Goal: Task Accomplishment & Management: Complete application form

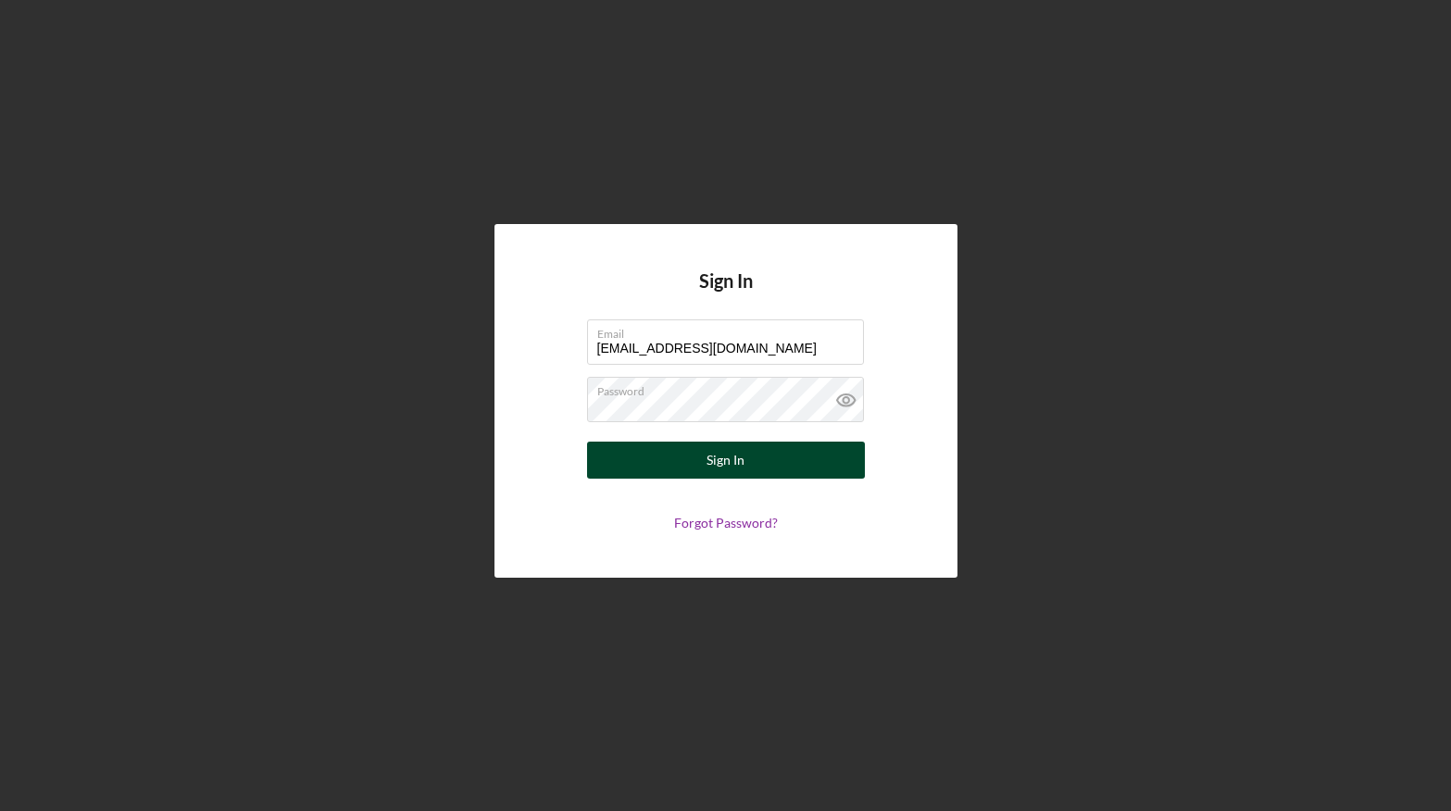
type input "[EMAIL_ADDRESS][DOMAIN_NAME]"
drag, startPoint x: 765, startPoint y: 463, endPoint x: 751, endPoint y: 446, distance: 21.7
click at [758, 454] on button "Sign In" at bounding box center [726, 460] width 278 height 37
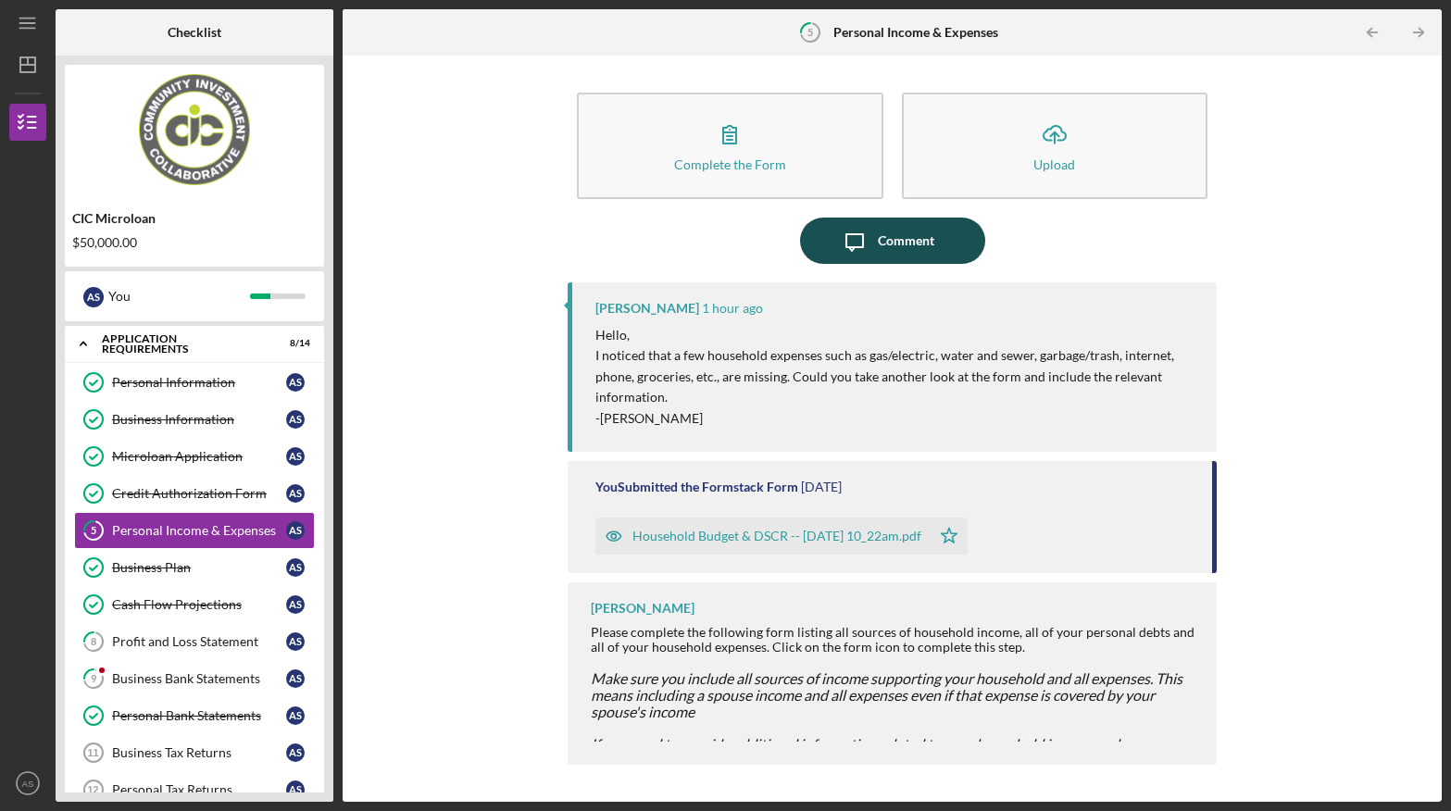
click at [895, 243] on div "Comment" at bounding box center [906, 241] width 56 height 46
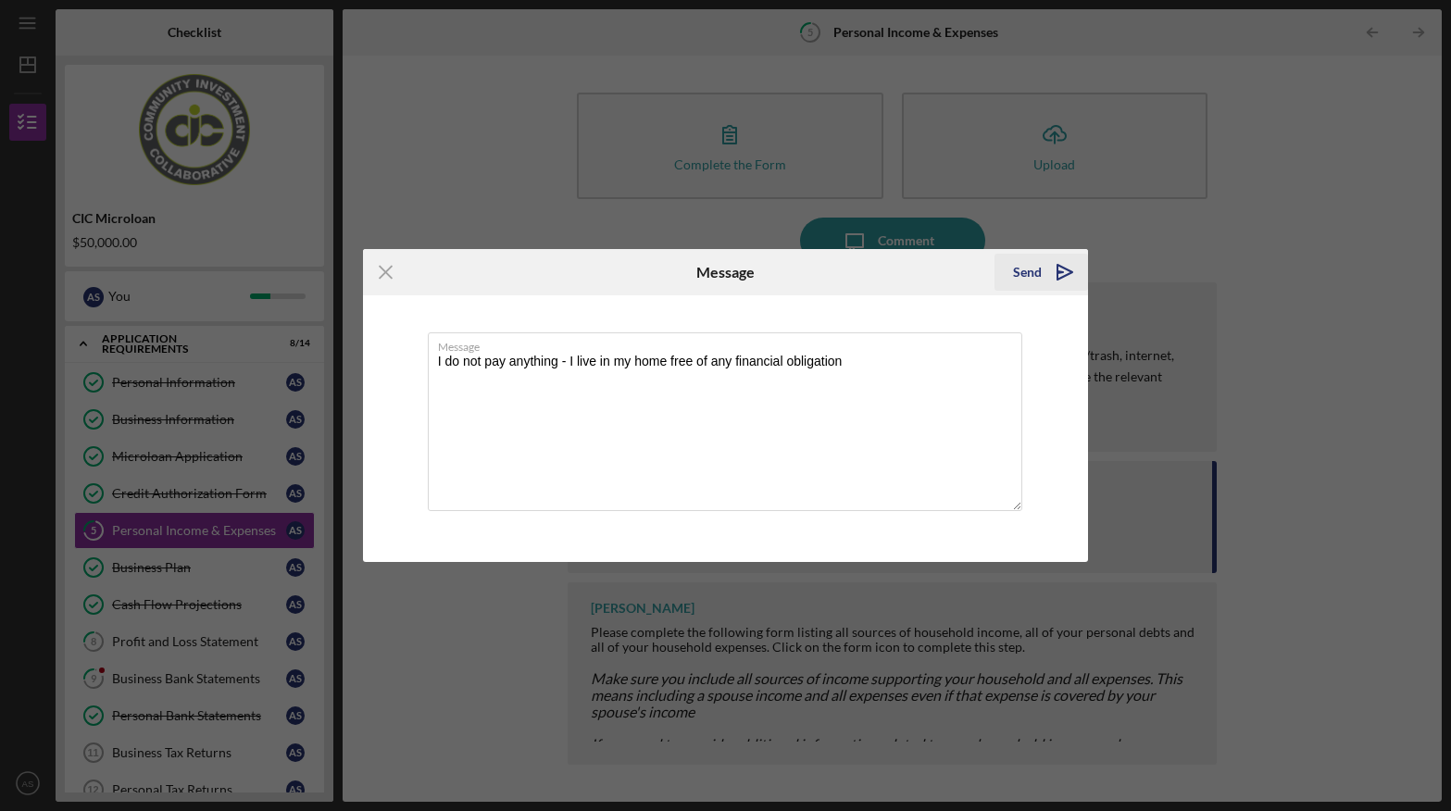
type textarea "I do not pay anything - I live in my home free of any financial obligation"
click at [1013, 261] on button "Send Icon/icon-invite-send" at bounding box center [1041, 272] width 94 height 37
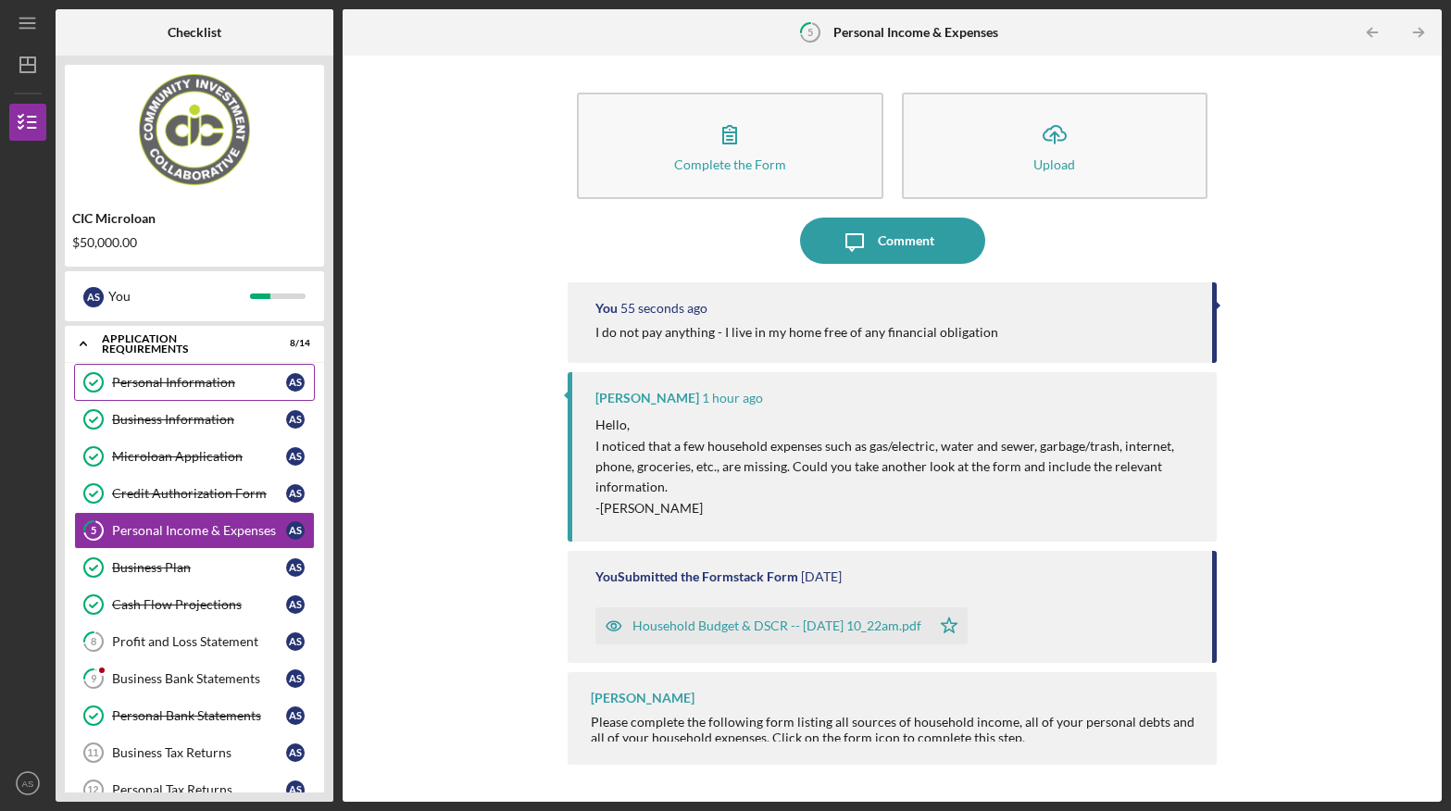
click at [204, 381] on div "Personal Information" at bounding box center [199, 382] width 174 height 15
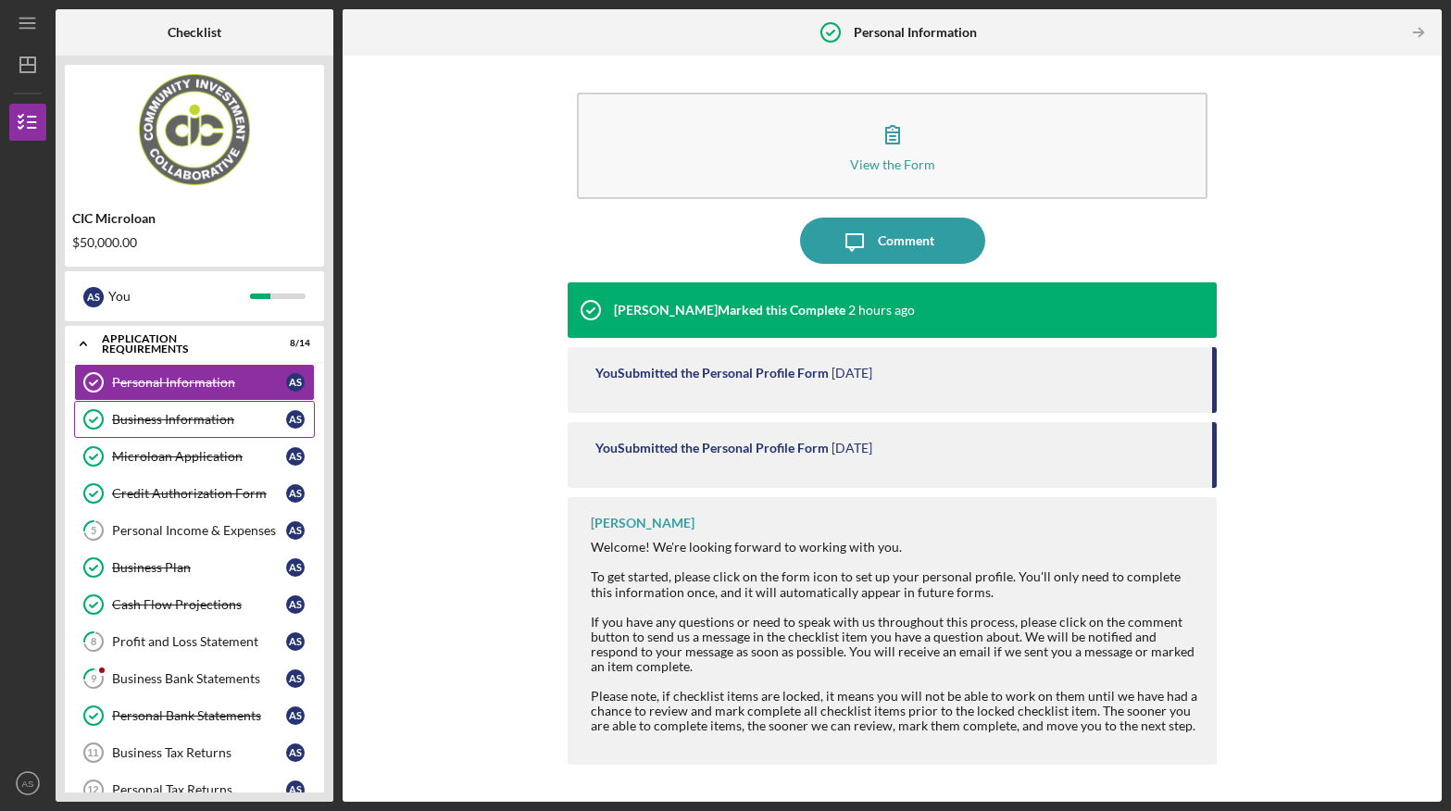
click at [199, 415] on div "Business Information" at bounding box center [199, 419] width 174 height 15
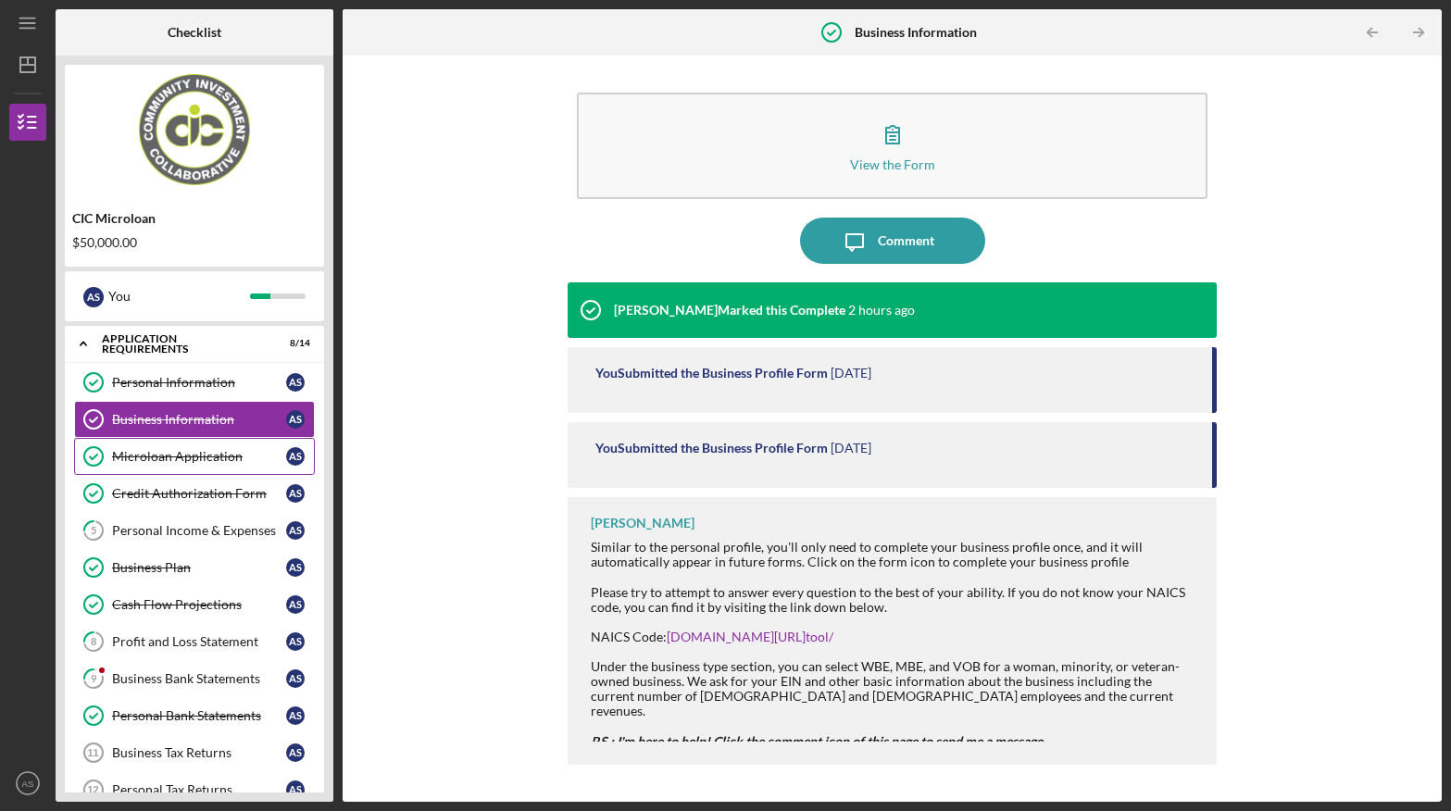
click at [187, 453] on div "Microloan Application" at bounding box center [199, 456] width 174 height 15
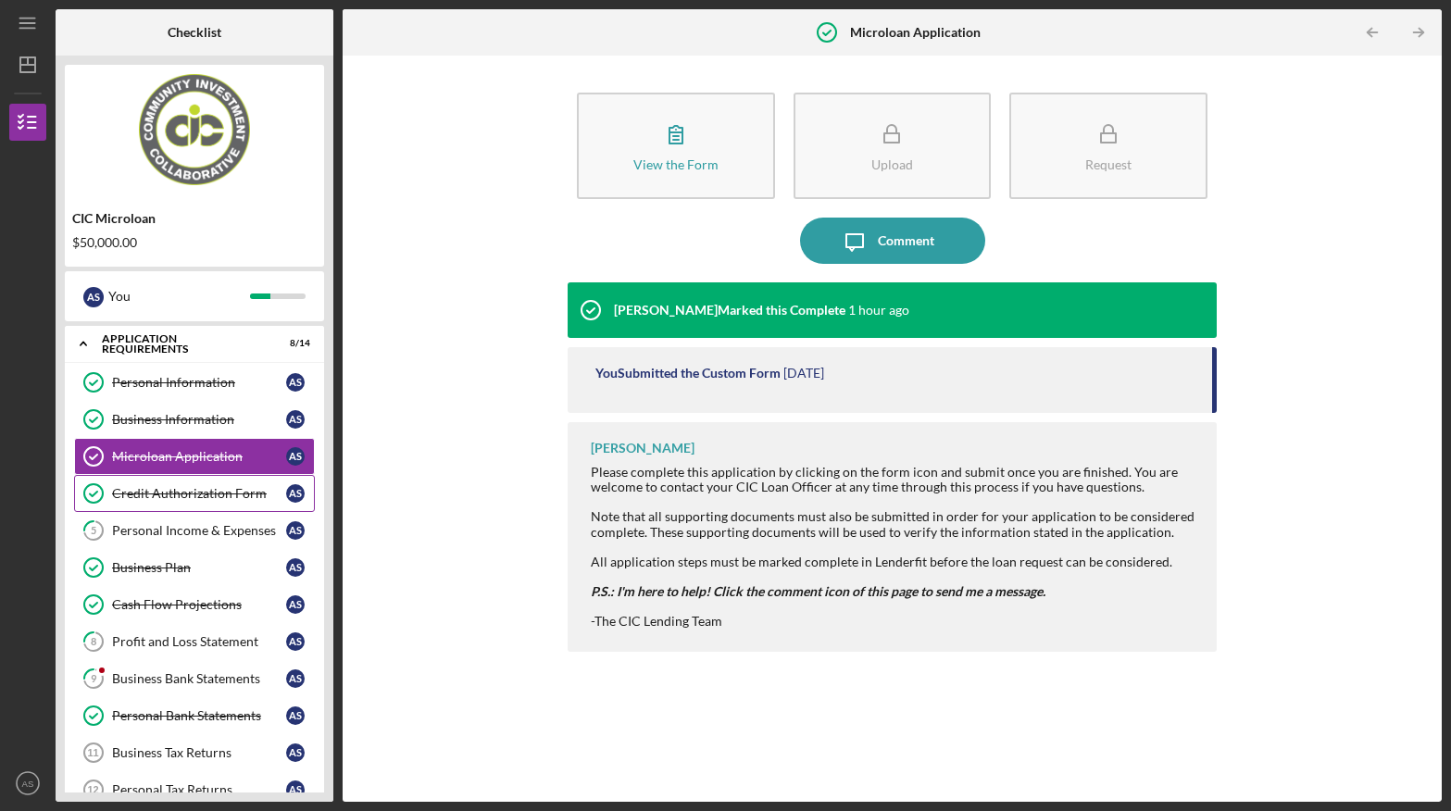
click at [194, 493] on div "Credit Authorization Form" at bounding box center [199, 493] width 174 height 15
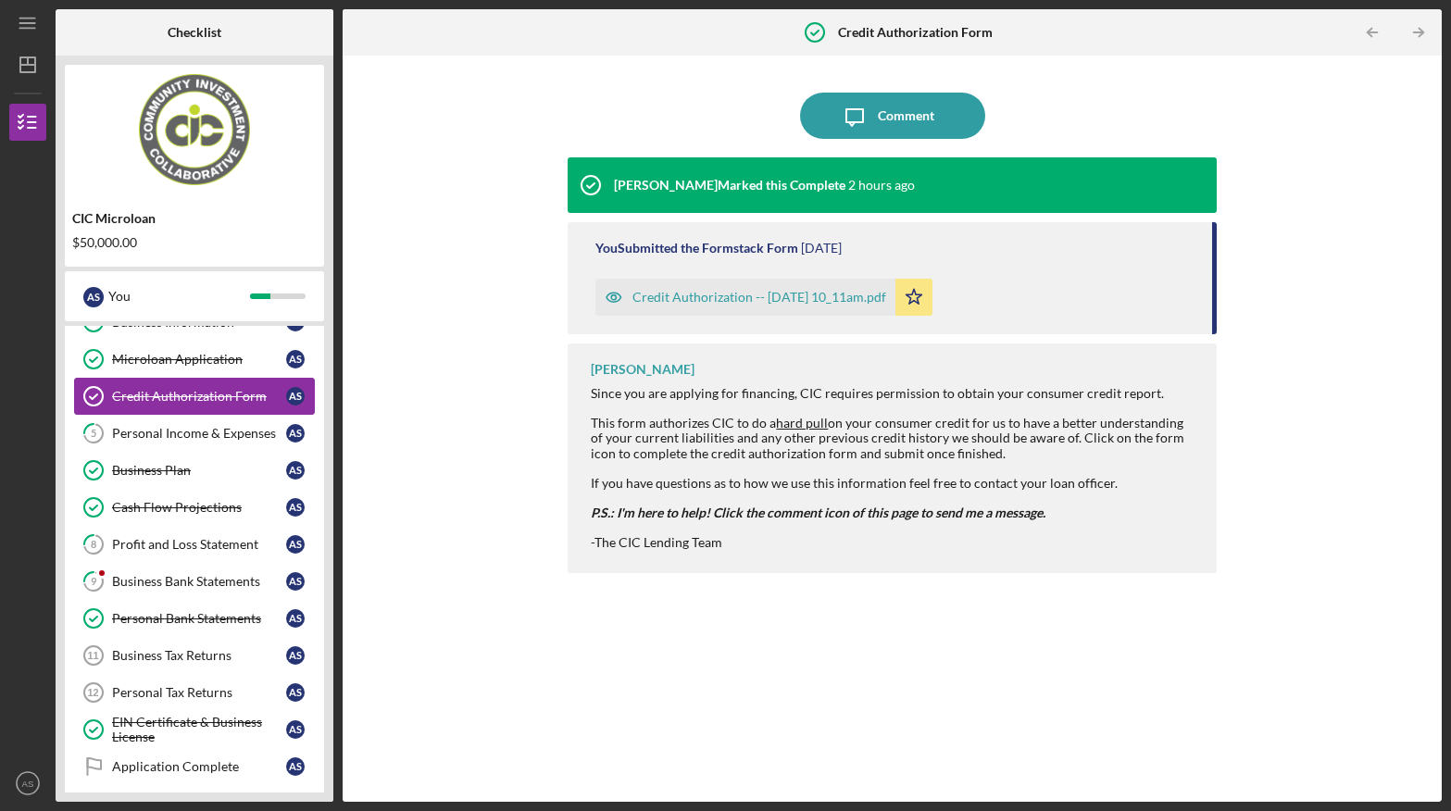
scroll to position [94, 0]
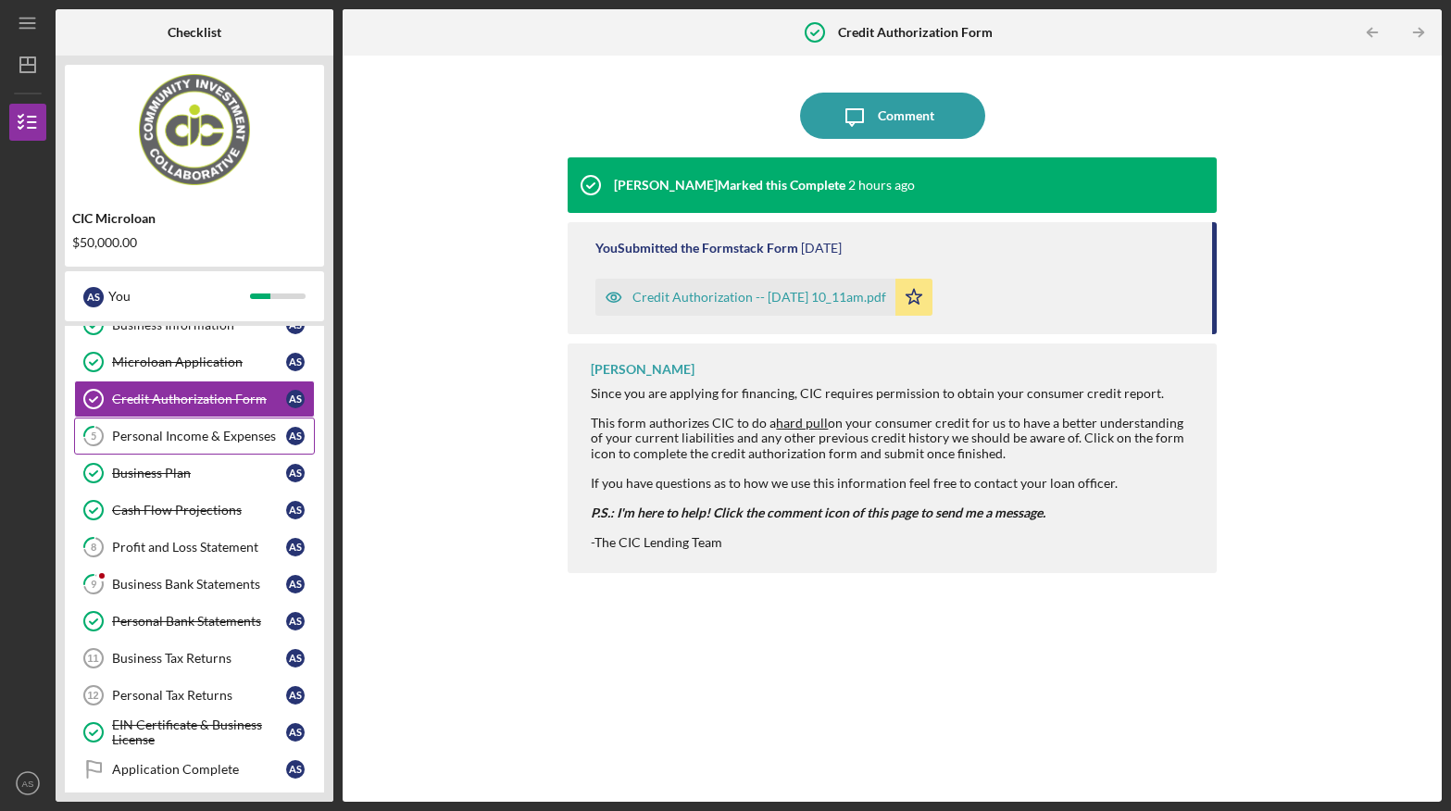
click at [204, 436] on div "Personal Income & Expenses" at bounding box center [199, 436] width 174 height 15
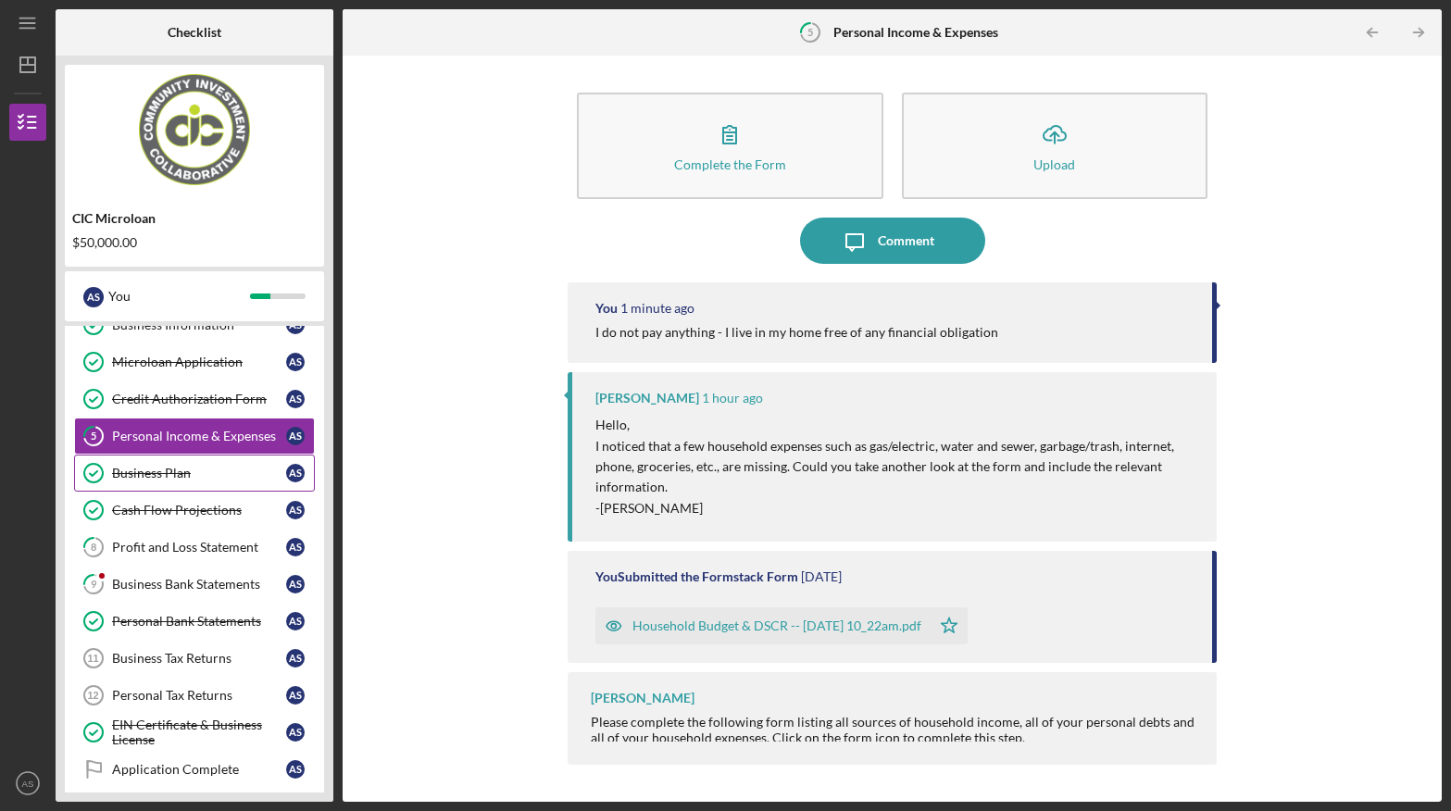
click at [193, 474] on div "Business Plan" at bounding box center [199, 473] width 174 height 15
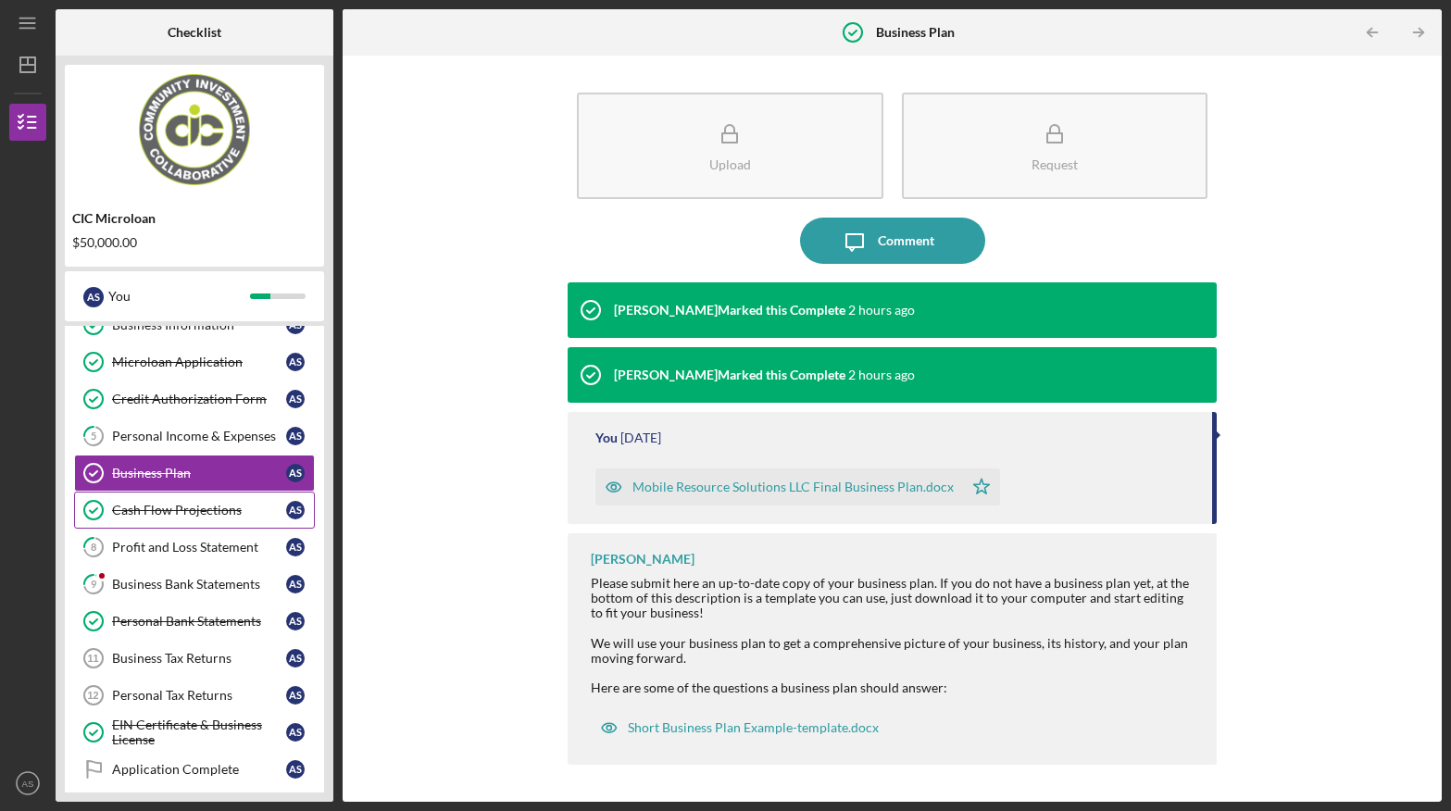
click at [183, 510] on div "Cash Flow Projections" at bounding box center [199, 510] width 174 height 15
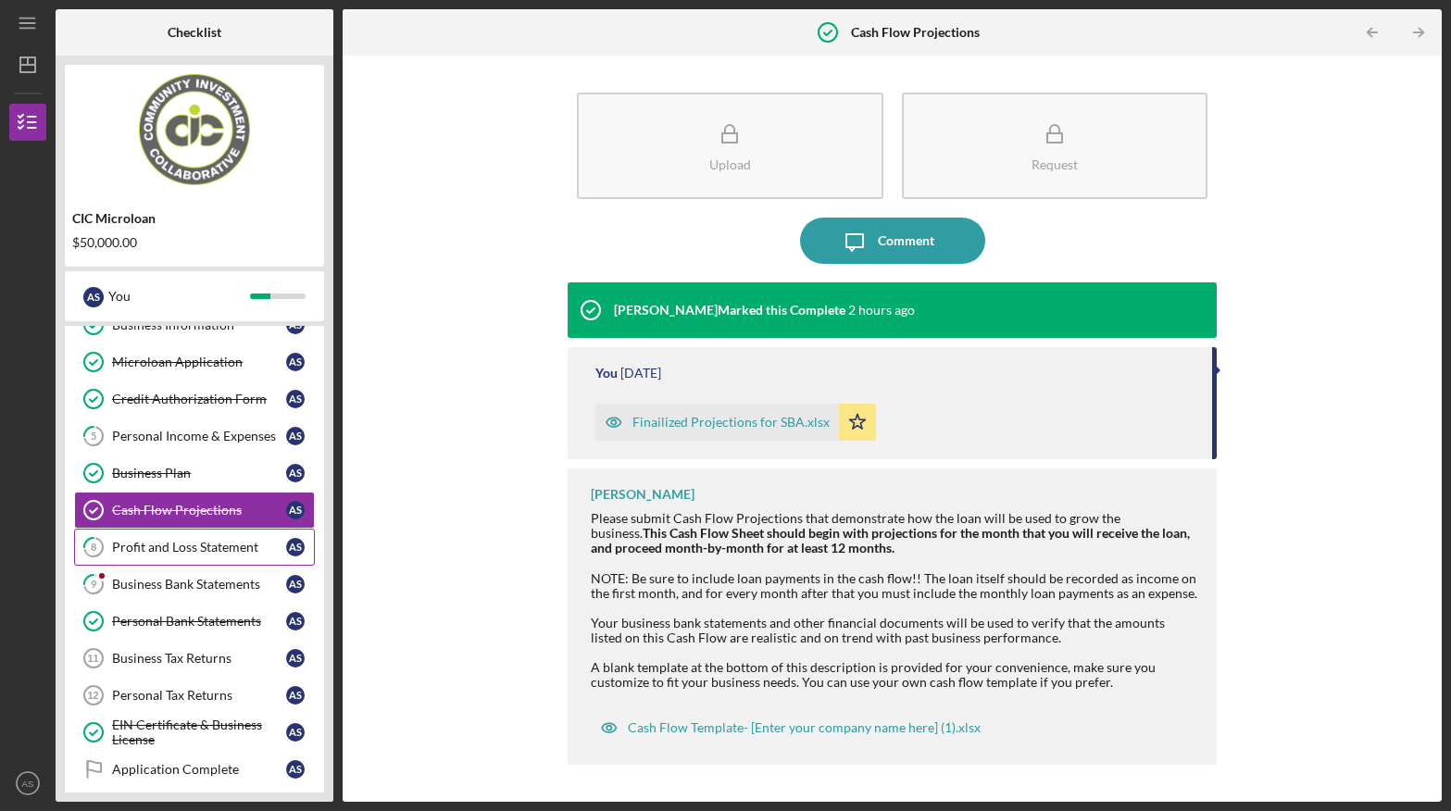
click at [184, 547] on div "Profit and Loss Statement" at bounding box center [199, 547] width 174 height 15
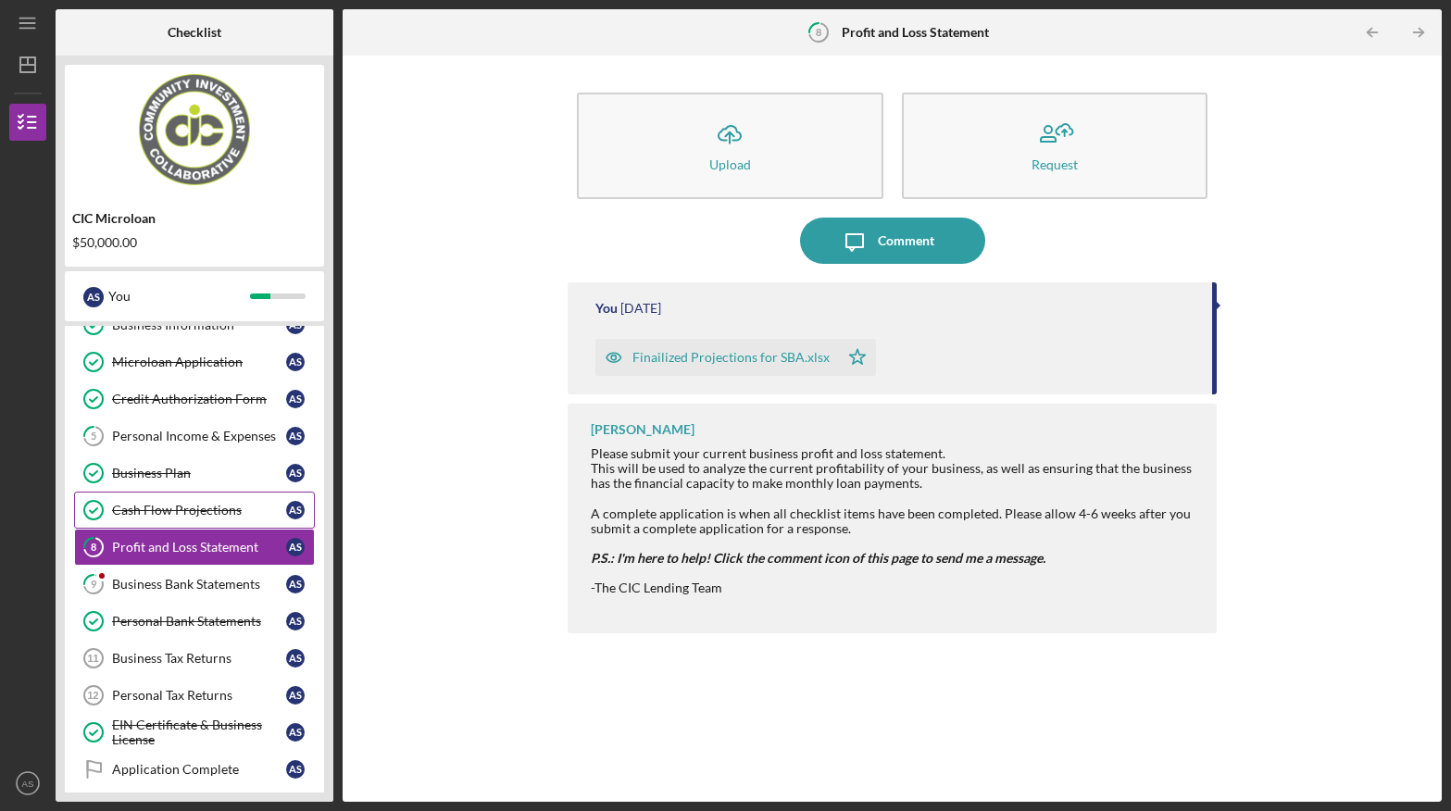
click at [194, 516] on div "Cash Flow Projections" at bounding box center [199, 510] width 174 height 15
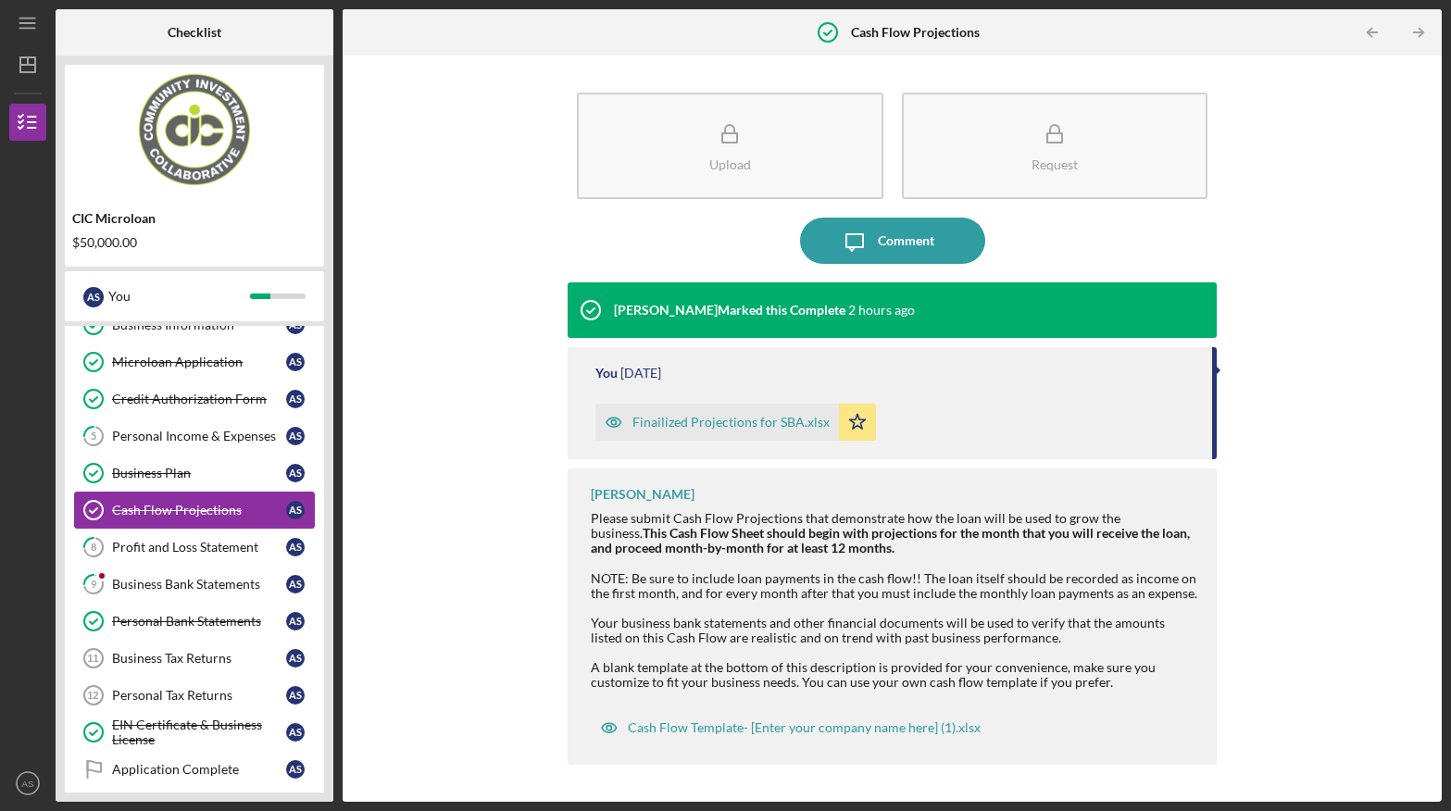
scroll to position [189, 0]
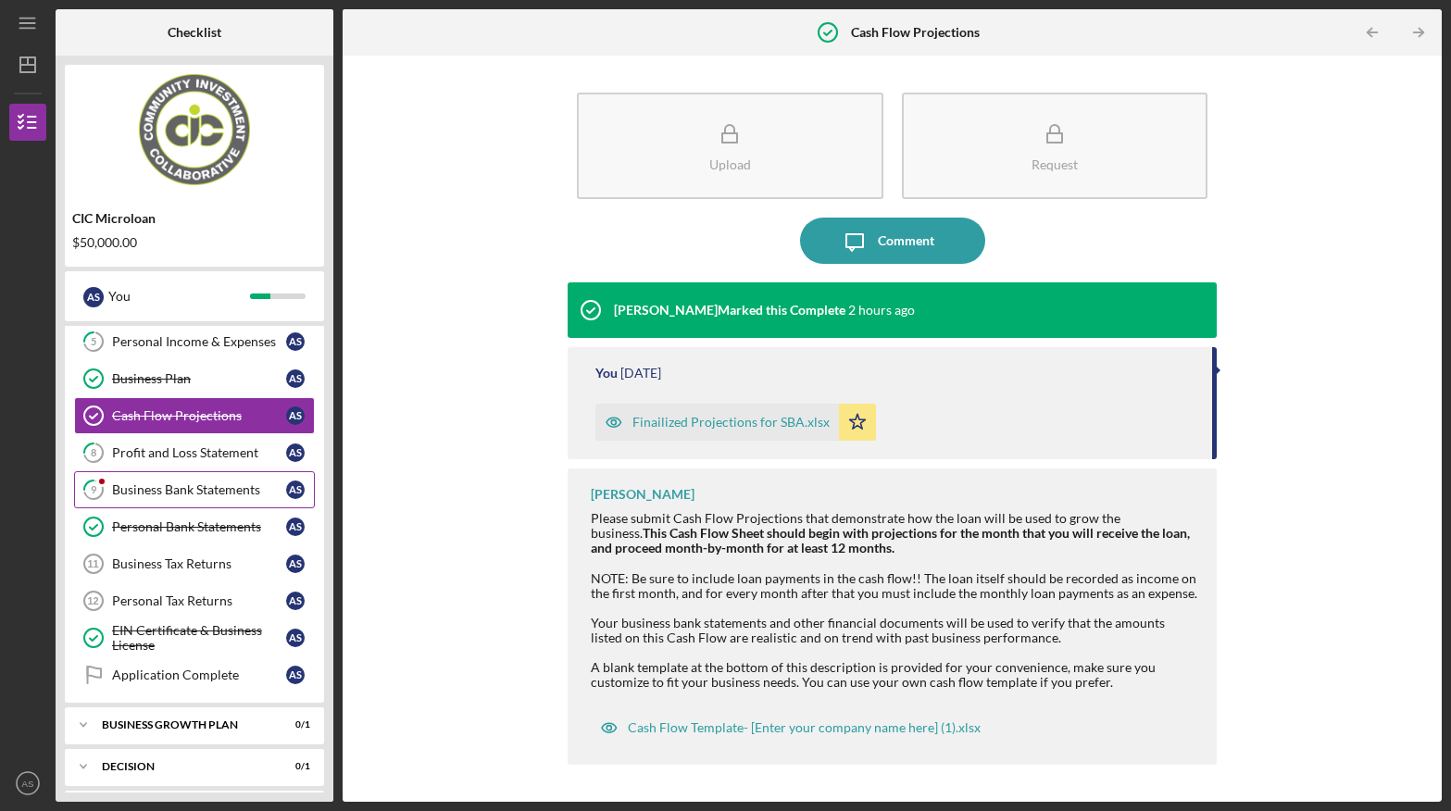
click at [196, 495] on div "Business Bank Statements" at bounding box center [199, 489] width 174 height 15
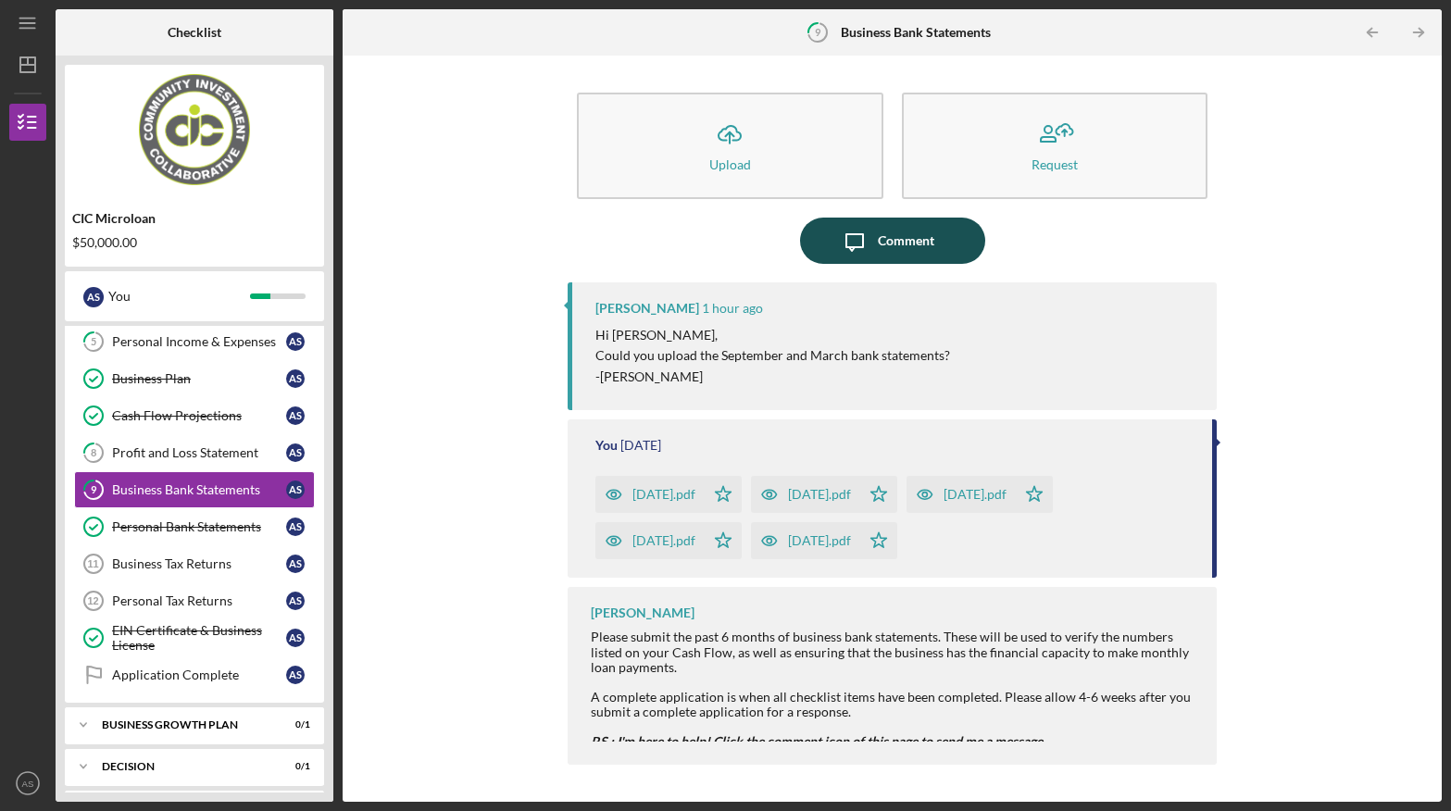
click at [898, 251] on div "Comment" at bounding box center [906, 241] width 56 height 46
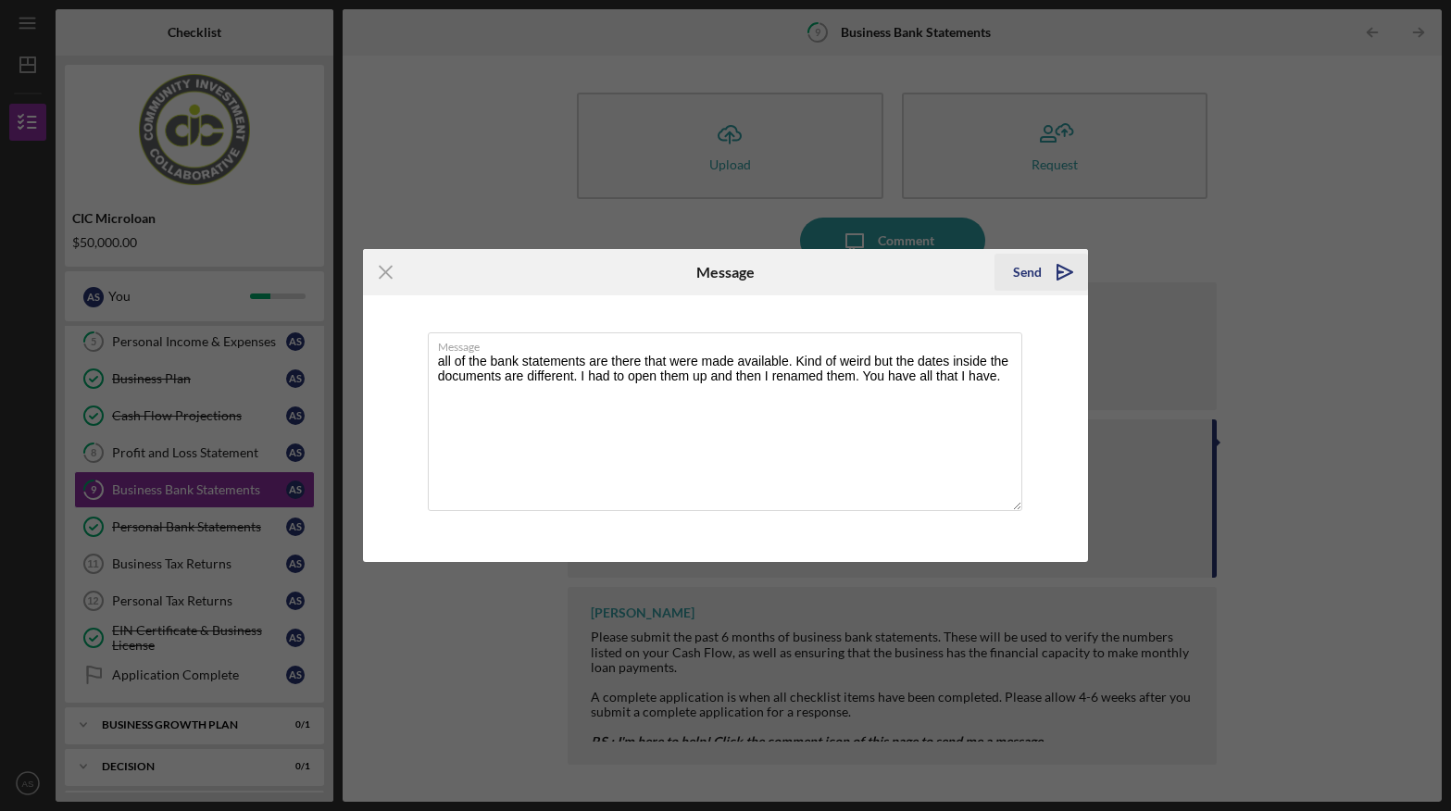
type textarea "all of the bank statements are there that were made available. Kind of weird bu…"
click at [1042, 271] on button "Send Icon/icon-invite-send" at bounding box center [1041, 272] width 94 height 37
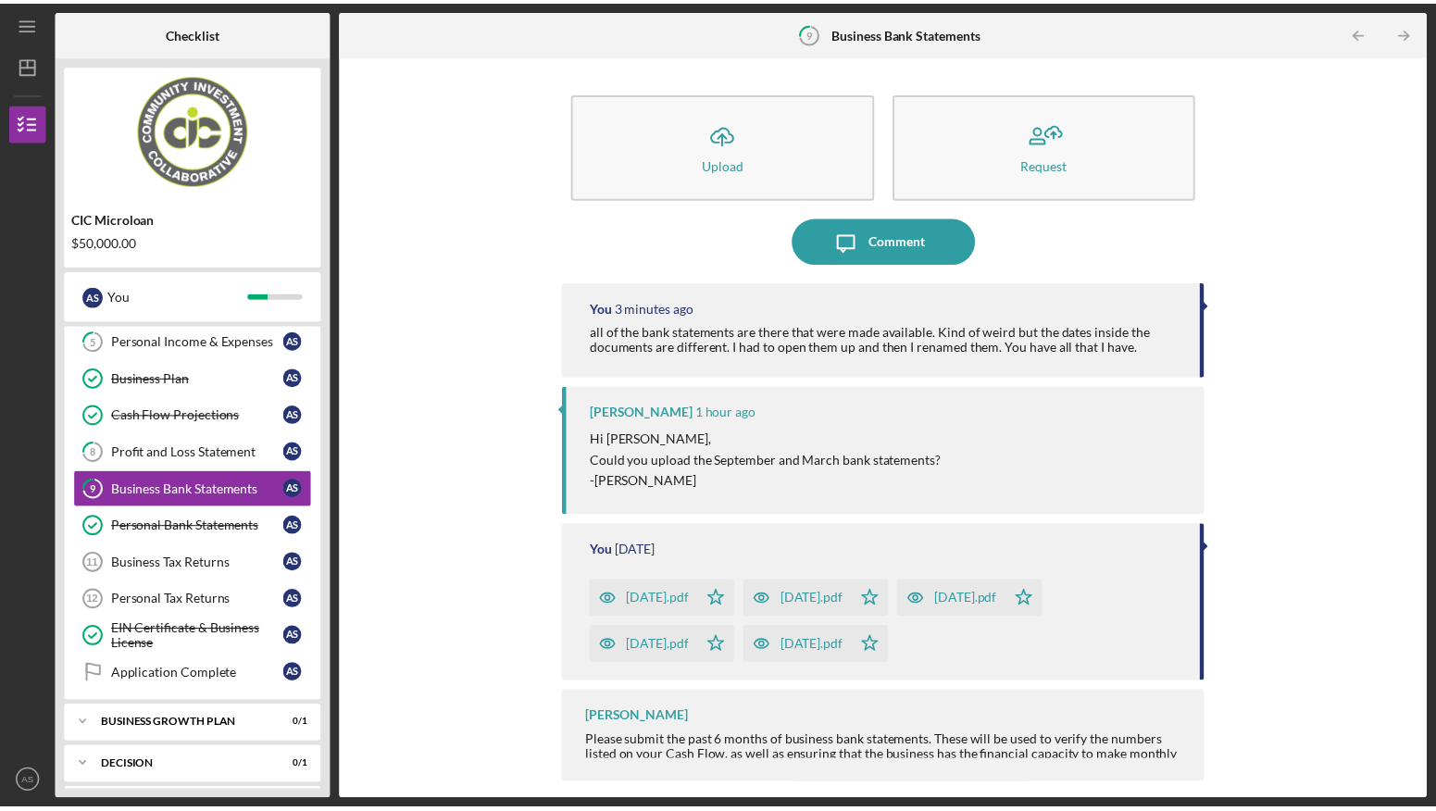
scroll to position [39, 0]
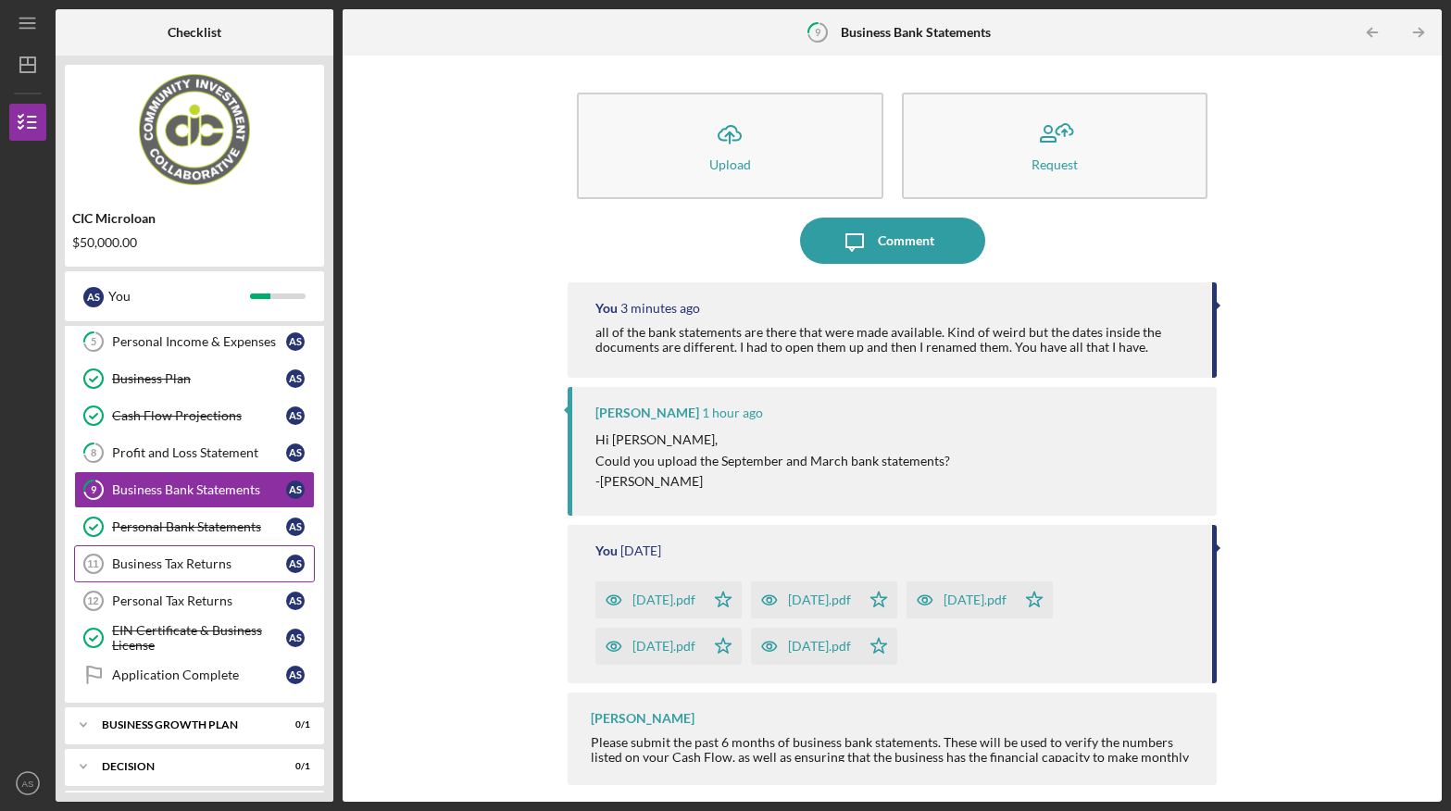
click at [220, 564] on div "Business Tax Returns" at bounding box center [199, 563] width 174 height 15
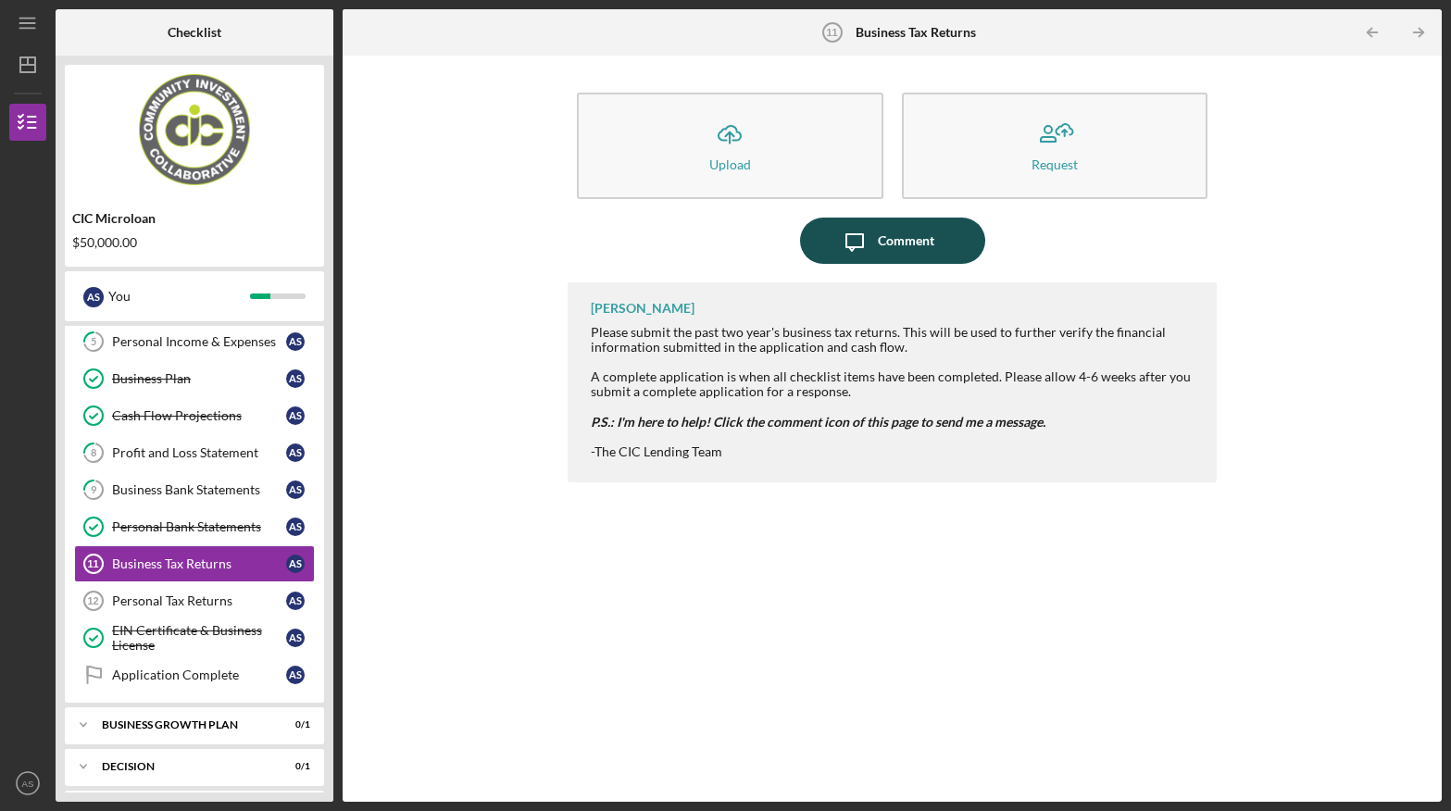
click at [876, 239] on icon "Icon/Message" at bounding box center [854, 241] width 46 height 46
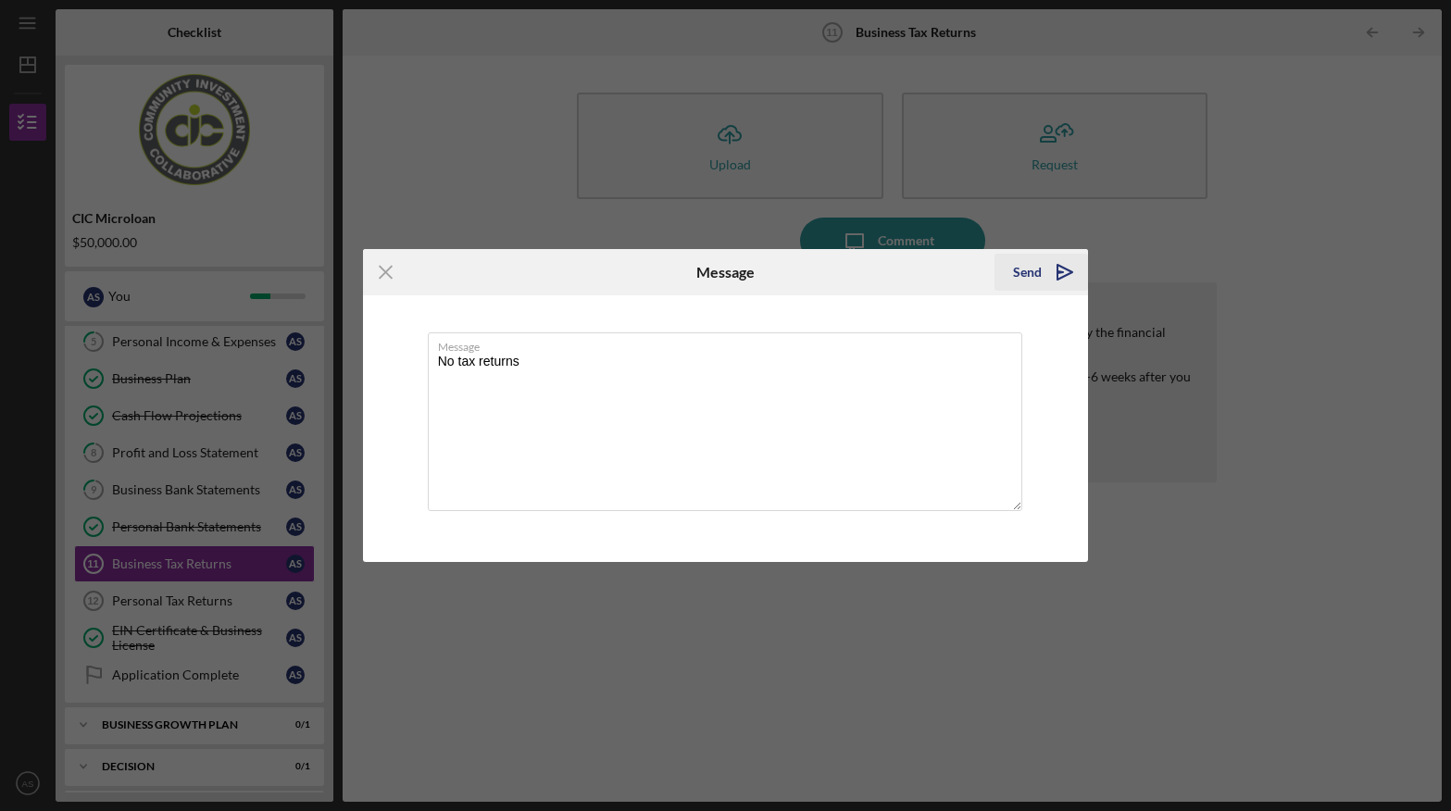
type textarea "No tax returns"
click at [1026, 274] on div "Send" at bounding box center [1027, 272] width 29 height 37
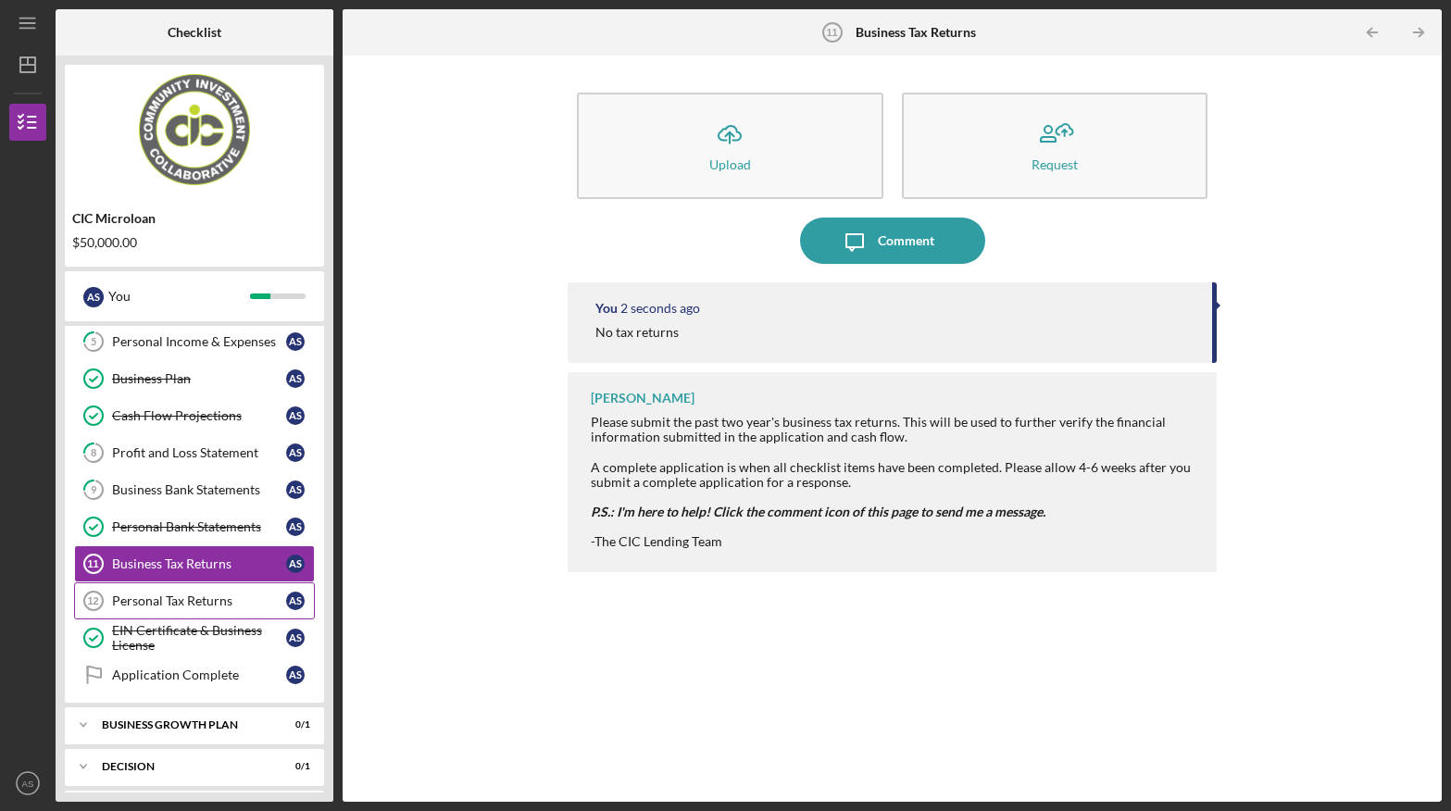
click at [187, 600] on div "Personal Tax Returns" at bounding box center [199, 600] width 174 height 15
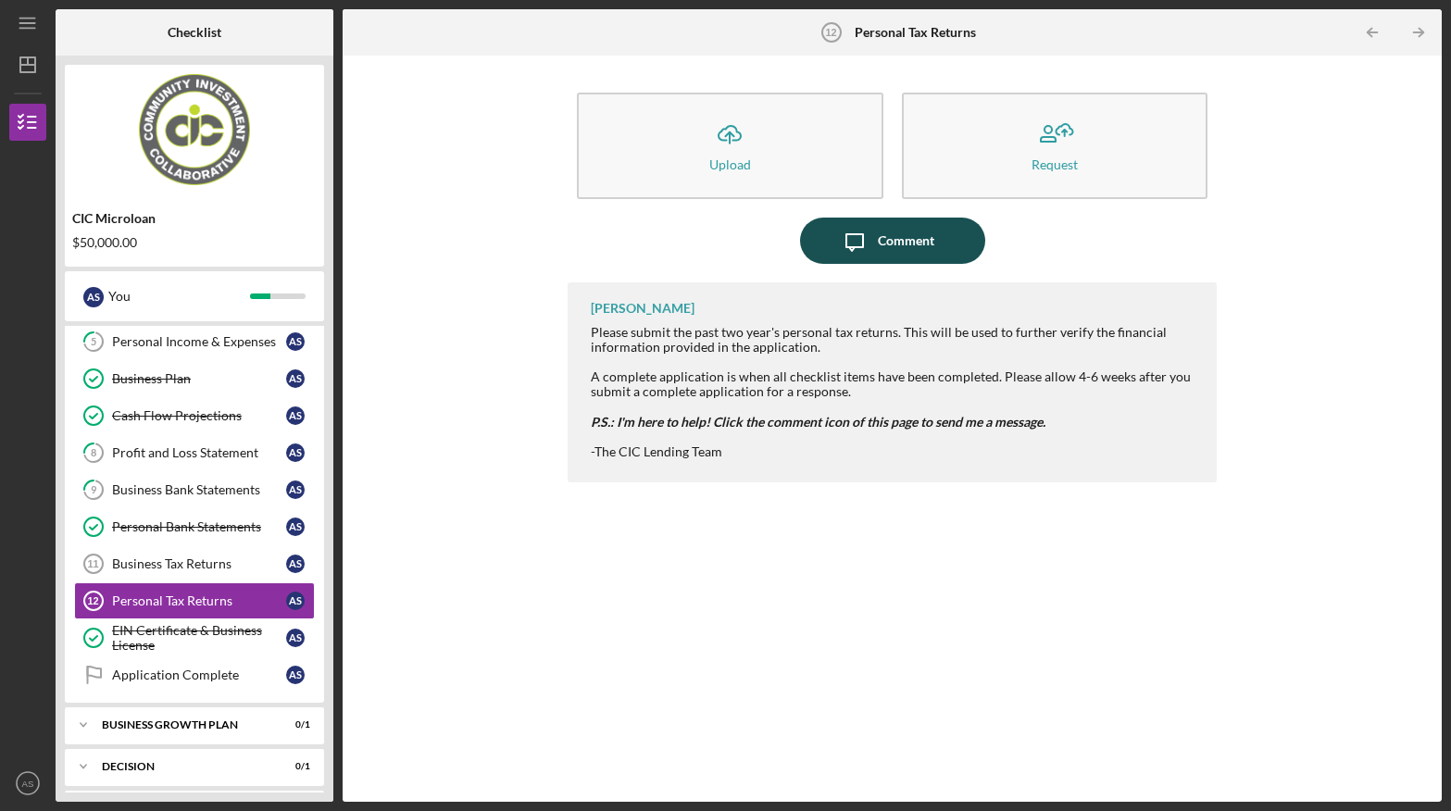
click at [891, 241] on div "Comment" at bounding box center [906, 241] width 56 height 46
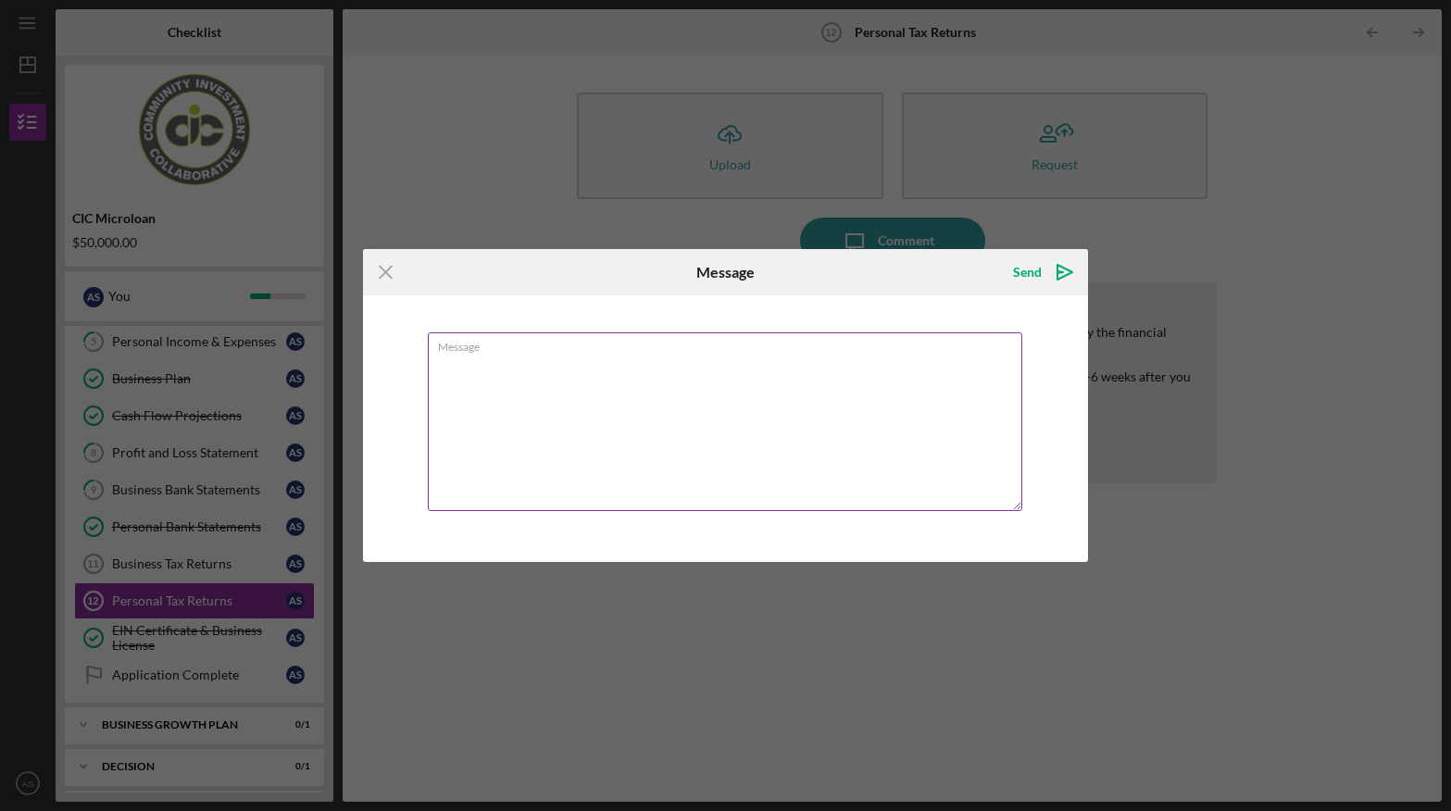
click at [678, 363] on textarea "Message" at bounding box center [725, 421] width 595 height 179
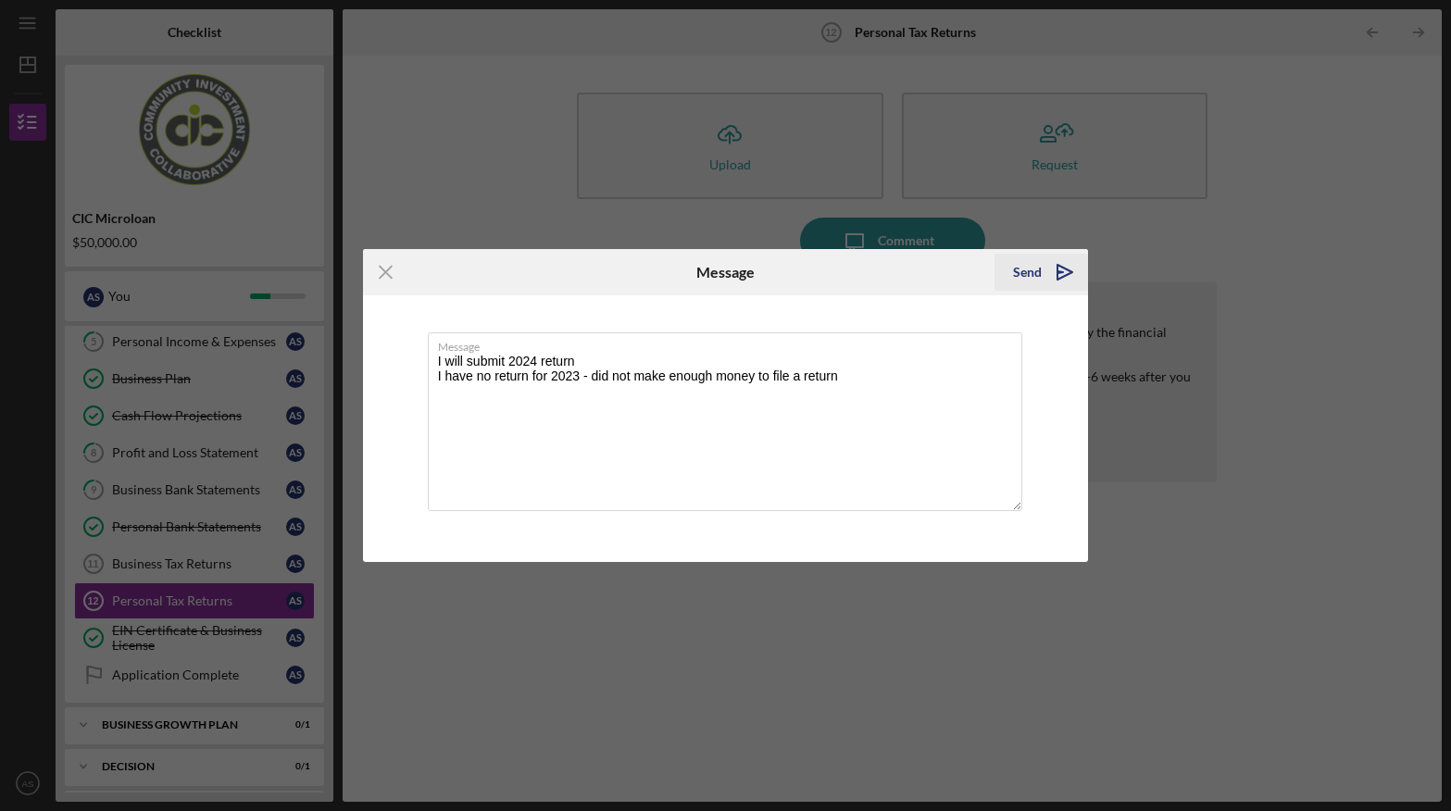
type textarea "I will submit 2024 return I have no return for 2023 - did not make enough money…"
click at [1066, 275] on icon "Icon/icon-invite-send" at bounding box center [1065, 272] width 46 height 46
